Goal: Find contact information: Find contact information

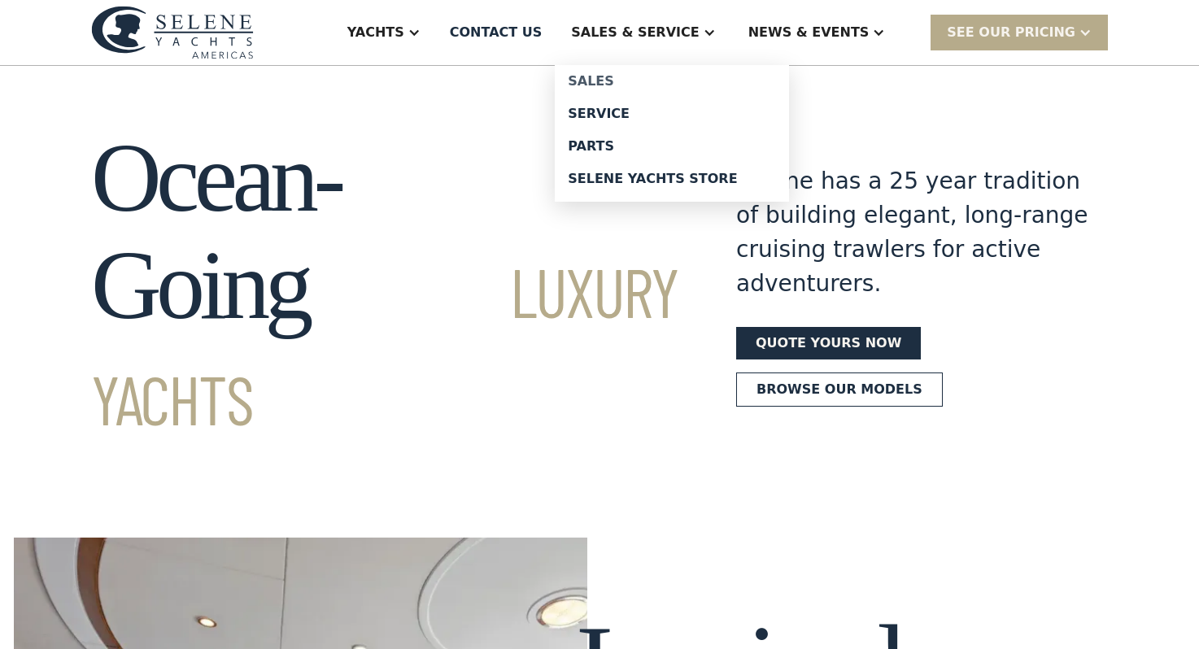
click at [641, 80] on div "Sales" at bounding box center [672, 81] width 208 height 13
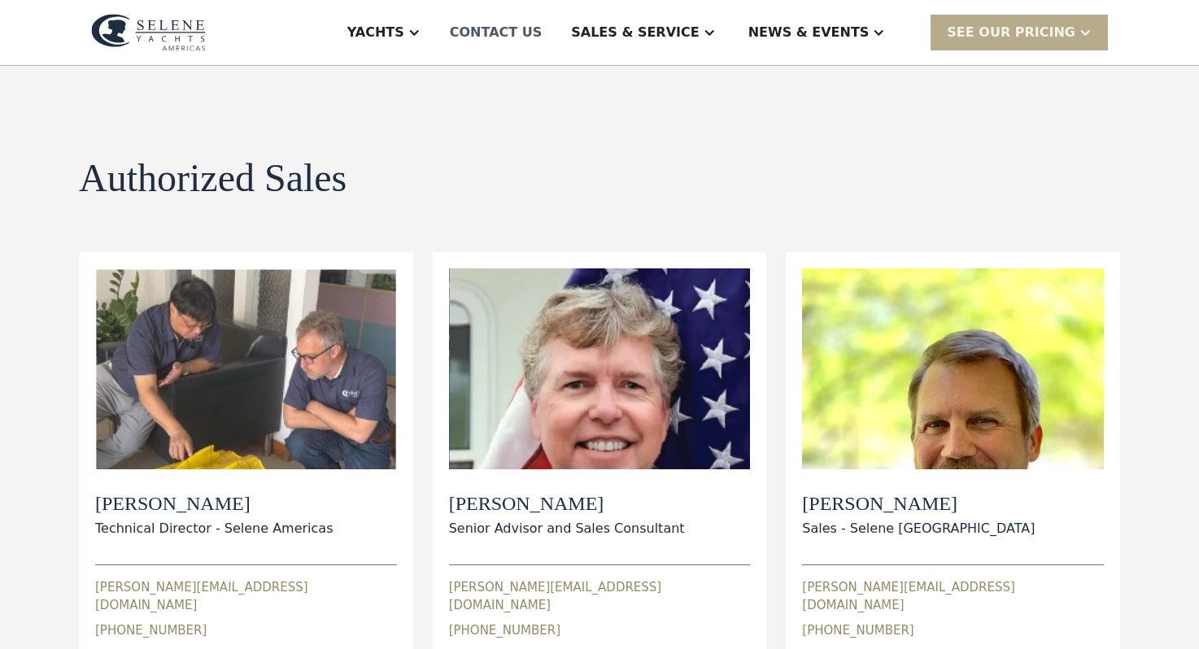
click at [543, 35] on div "Contact US" at bounding box center [496, 33] width 93 height 20
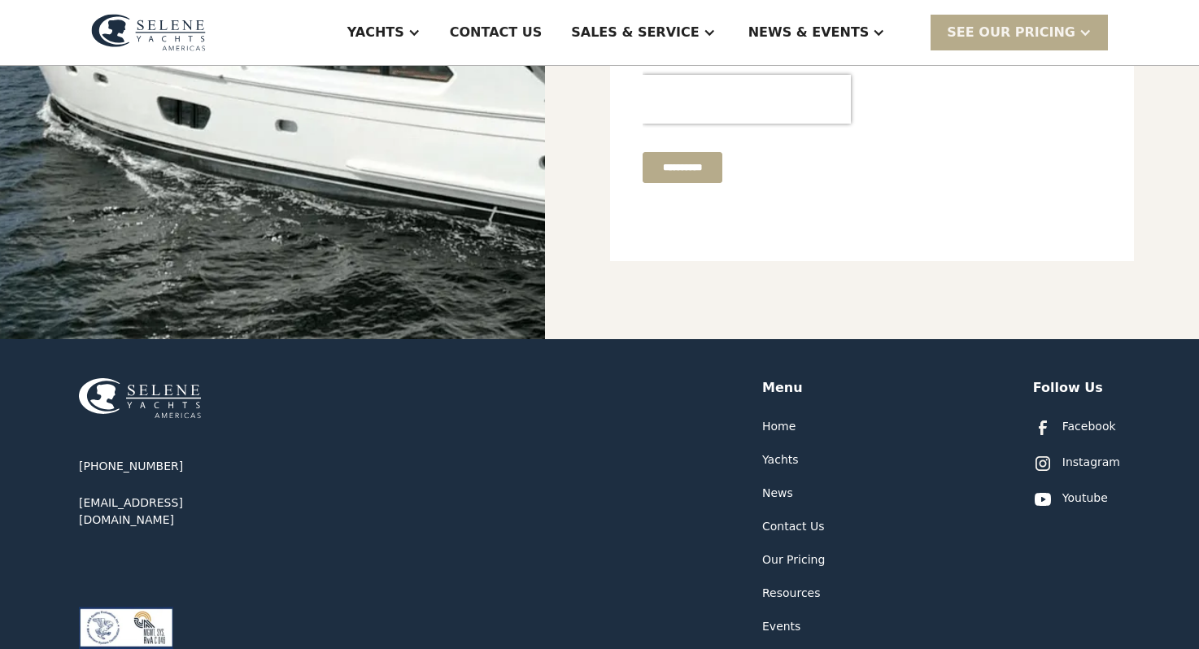
scroll to position [817, 0]
